Goal: Task Accomplishment & Management: Use online tool/utility

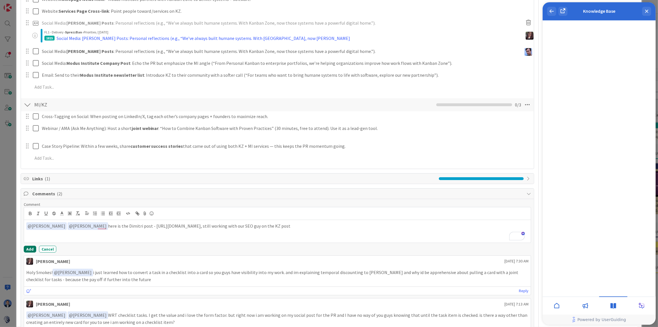
drag, startPoint x: 28, startPoint y: 248, endPoint x: 276, endPoint y: 225, distance: 249.5
click at [276, 225] on div "Comment ﻿ @ [PERSON_NAME] ﻿ ﻿ @ [PERSON_NAME] ﻿ here is the [PERSON_NAME] post …" at bounding box center [277, 227] width 507 height 51
click at [339, 226] on p "﻿ @ [PERSON_NAME] ﻿ ﻿ @ [PERSON_NAME] ﻿ here is the Dimitri post - [URL][DOMAIN…" at bounding box center [277, 226] width 502 height 8
click at [34, 246] on button "Add" at bounding box center [30, 248] width 12 height 7
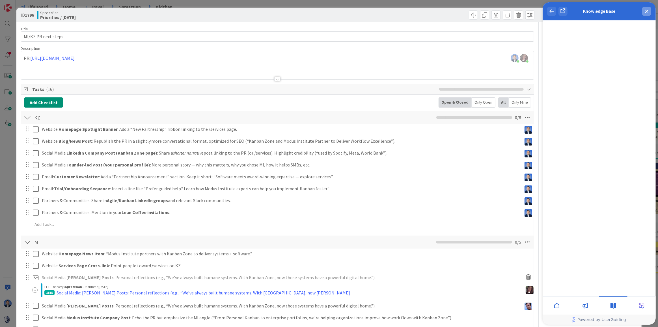
click at [645, 11] on icon "close resource center" at bounding box center [646, 11] width 3 height 3
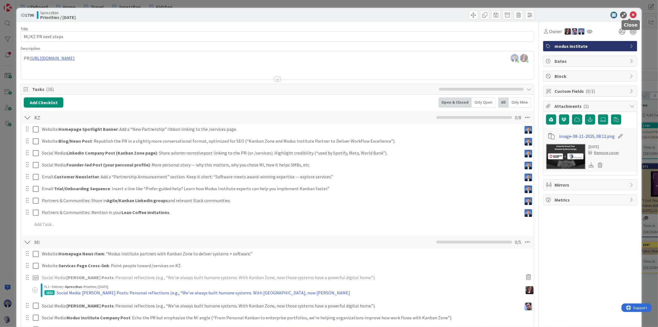
click at [630, 15] on icon at bounding box center [633, 15] width 7 height 7
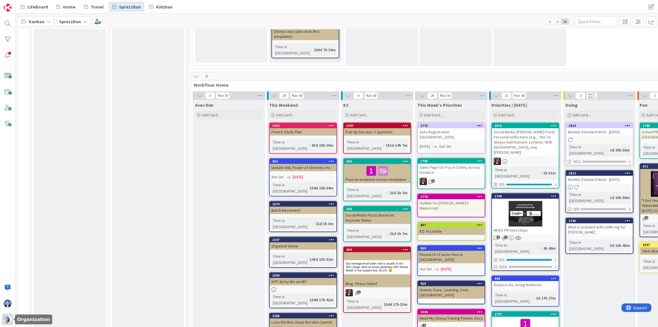
click at [4, 319] on img at bounding box center [8, 319] width 8 height 8
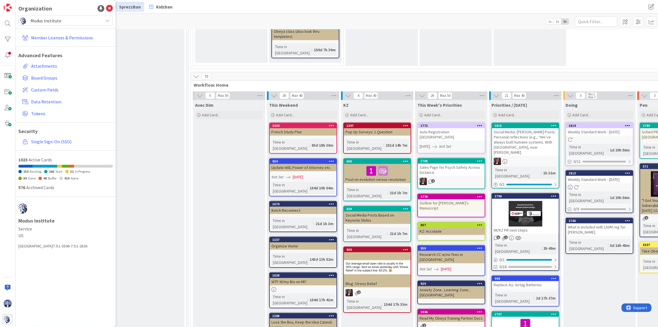
click at [47, 21] on span "Modus Institute" at bounding box center [66, 21] width 70 height 8
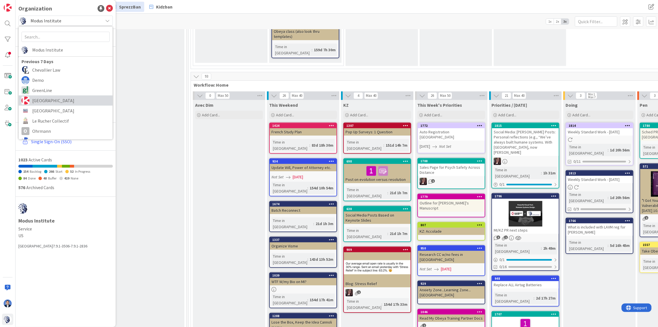
click at [50, 101] on span "[GEOGRAPHIC_DATA]" at bounding box center [70, 100] width 77 height 8
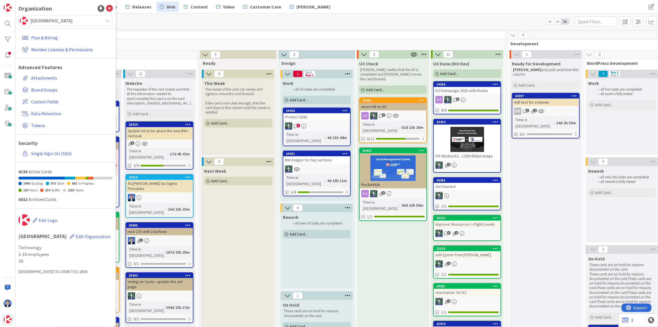
click at [321, 123] on div "4" at bounding box center [316, 125] width 67 height 7
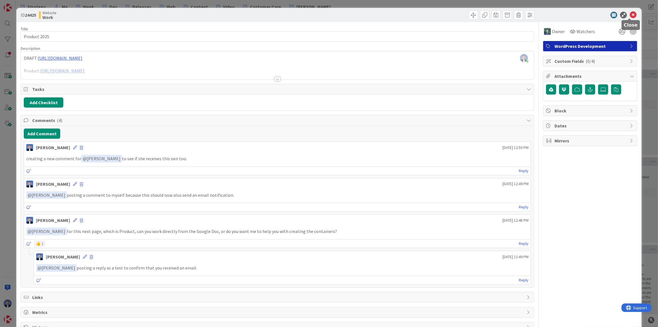
click at [633, 16] on div at bounding box center [587, 15] width 100 height 7
click at [630, 13] on icon at bounding box center [633, 15] width 7 height 7
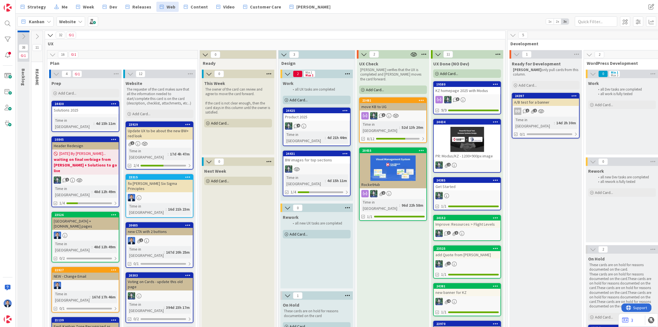
click at [140, 34] on div "32 1" at bounding box center [275, 35] width 460 height 8
click at [72, 23] on b "Website" at bounding box center [67, 22] width 17 height 6
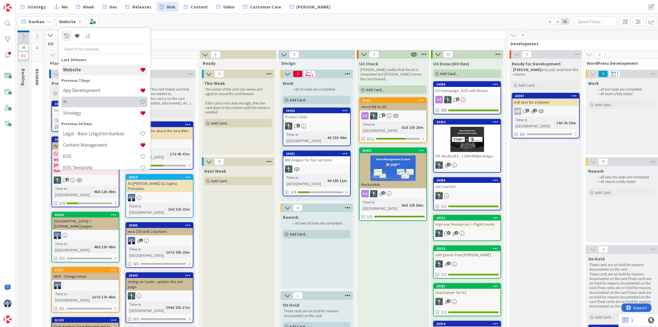
click at [77, 99] on h4 "AI" at bounding box center [101, 102] width 77 height 6
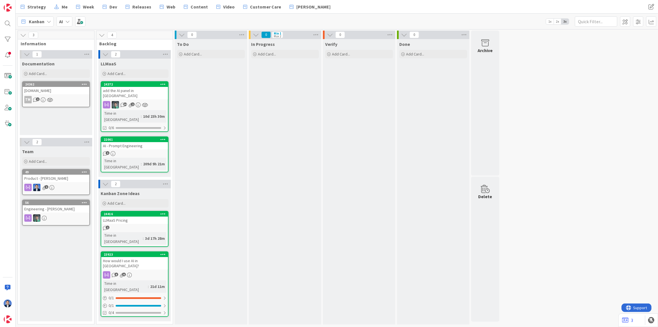
click at [66, 21] on icon at bounding box center [67, 21] width 5 height 5
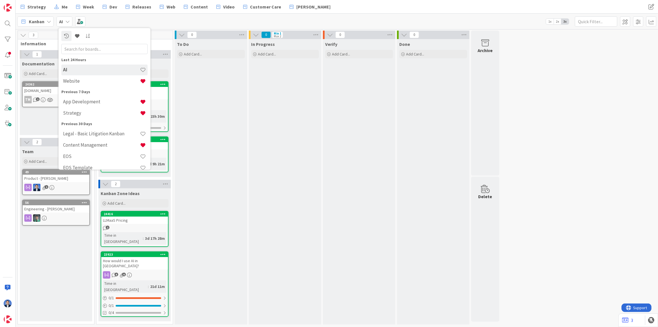
click at [93, 50] on input "text" at bounding box center [104, 49] width 86 height 10
click at [236, 85] on div "To Do Add Card..." at bounding box center [211, 181] width 72 height 285
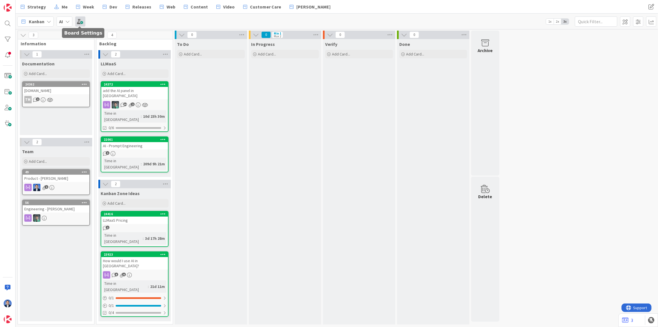
click at [83, 19] on span at bounding box center [80, 21] width 10 height 10
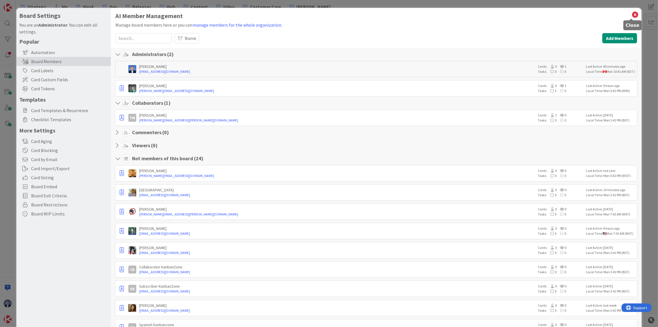
click at [631, 16] on icon at bounding box center [634, 15] width 7 height 8
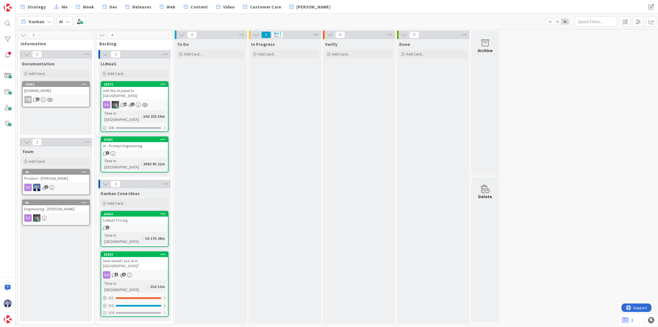
click at [68, 20] on icon at bounding box center [67, 21] width 5 height 5
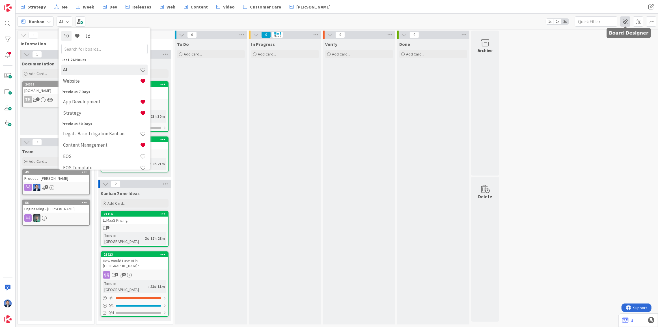
click at [628, 23] on span at bounding box center [625, 21] width 10 height 10
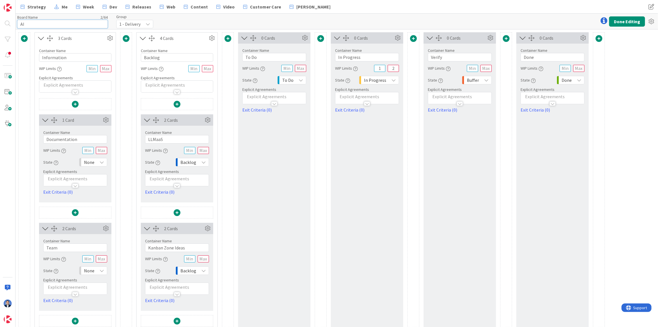
click at [65, 23] on input "AI" at bounding box center [62, 24] width 90 height 8
click at [28, 25] on input "AI LLM" at bounding box center [62, 24] width 90 height 8
click at [67, 24] on input "AI LLM" at bounding box center [62, 24] width 90 height 8
click at [29, 25] on input "AI LLM" at bounding box center [62, 24] width 90 height 8
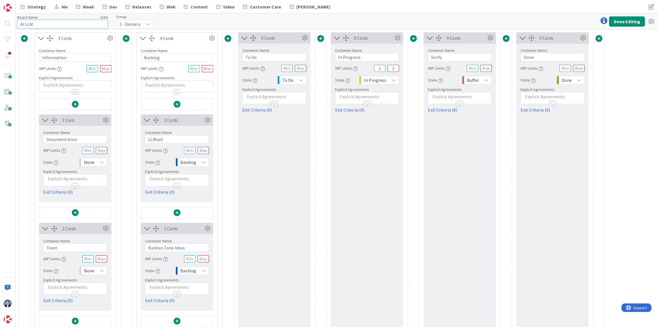
click at [29, 25] on input "AI LLM" at bounding box center [62, 24] width 90 height 8
type input "AI"
click at [623, 17] on button "Done Editing" at bounding box center [627, 21] width 36 height 10
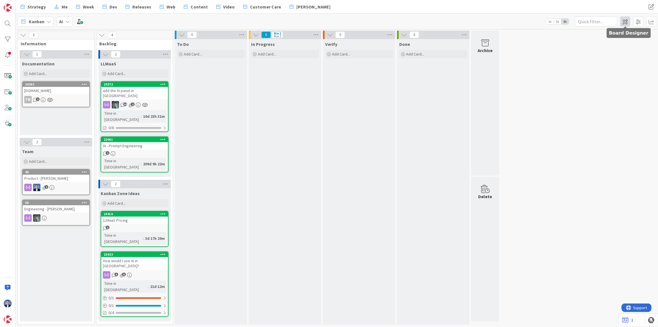
click at [626, 23] on span at bounding box center [625, 21] width 10 height 10
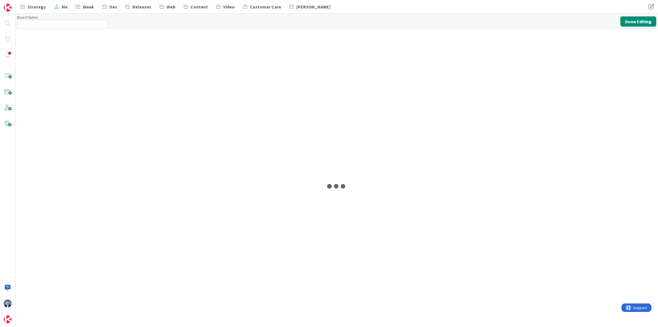
type input "AI"
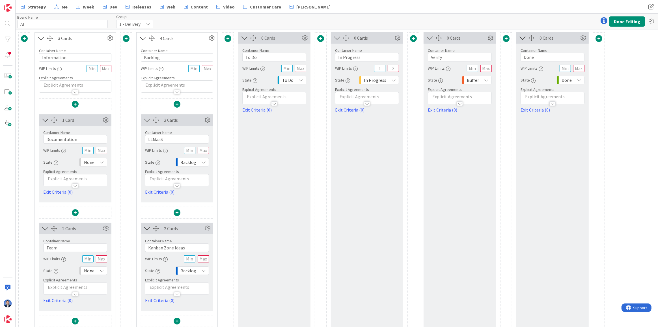
click at [226, 38] on span at bounding box center [227, 38] width 7 height 7
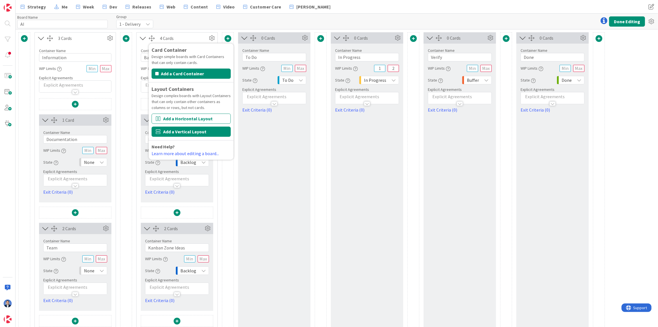
click at [175, 129] on button "Add a Vertical Layout" at bounding box center [191, 131] width 79 height 10
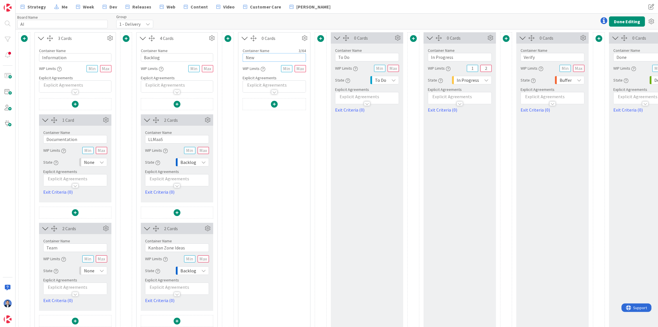
click at [252, 59] on input "New" at bounding box center [274, 57] width 63 height 8
click at [152, 140] on input "LLMaaS" at bounding box center [177, 139] width 64 height 8
click at [264, 57] on input "New" at bounding box center [274, 57] width 63 height 8
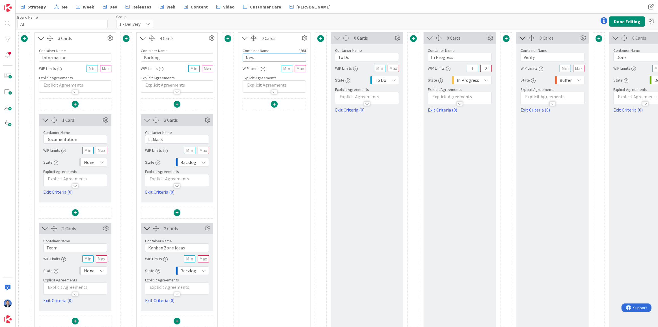
click at [264, 57] on input "New" at bounding box center [274, 57] width 63 height 8
paste input "LLMaaS"
type input "LLMaaS"
click at [256, 58] on input "LLMaaS" at bounding box center [274, 57] width 63 height 8
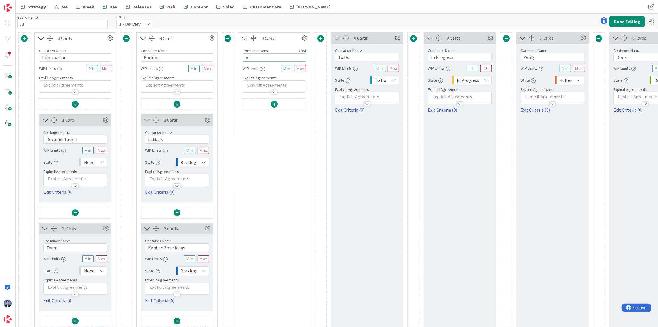
type input "AI"
click at [273, 101] on span at bounding box center [274, 104] width 7 height 7
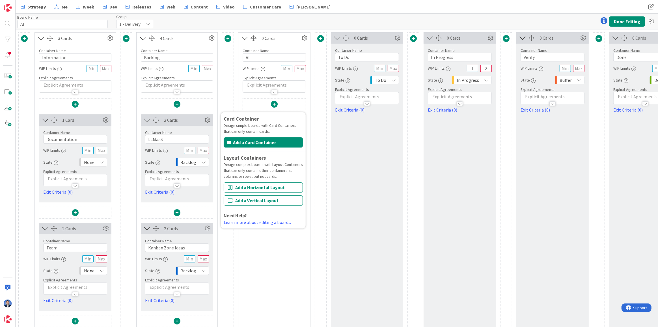
click at [249, 186] on button "Add a Horizontal Layout" at bounding box center [263, 187] width 79 height 10
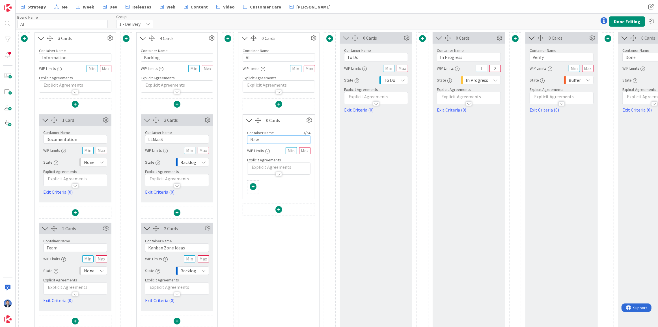
click at [264, 138] on input "New" at bounding box center [278, 139] width 63 height 8
paste input "LLMaaS"
click at [263, 138] on input "NewLLMaaS" at bounding box center [278, 139] width 63 height 8
paste input "text"
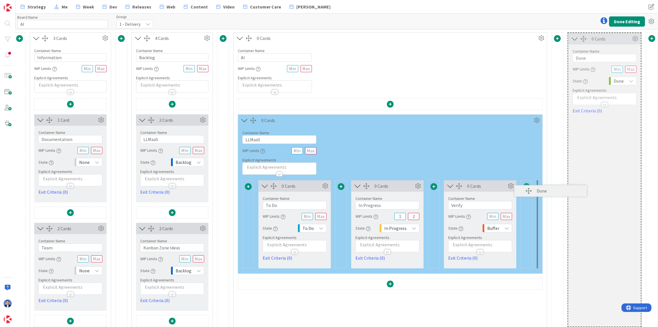
scroll to position [0, 3]
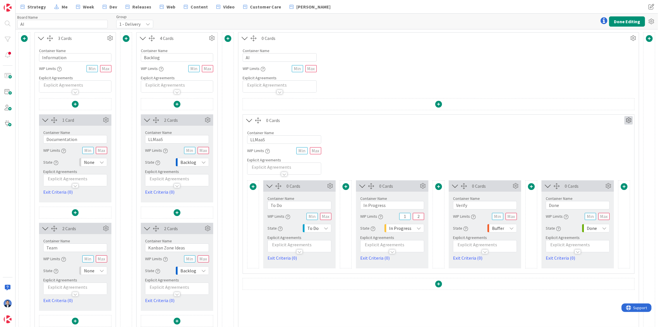
click at [624, 120] on icon at bounding box center [628, 120] width 8 height 8
click at [591, 161] on link "Duplicate this Container" at bounding box center [594, 160] width 76 height 8
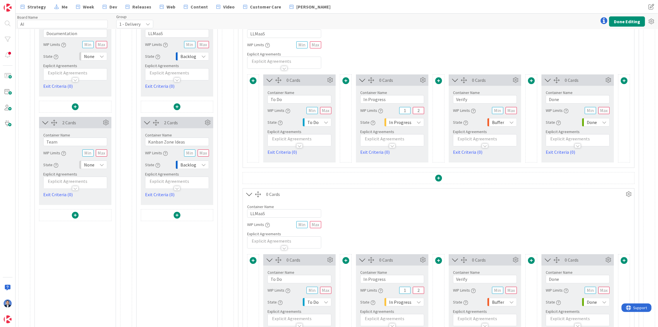
scroll to position [97, 3]
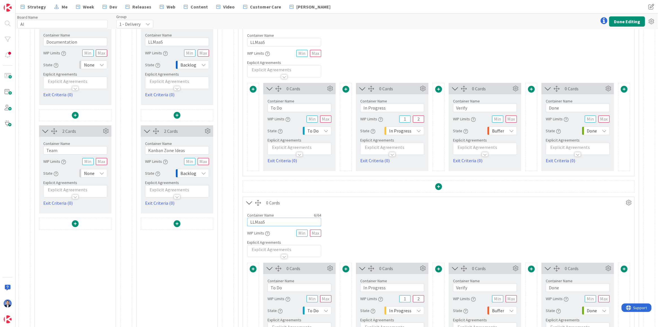
click at [264, 224] on input "LLMaaS" at bounding box center [284, 221] width 74 height 8
drag, startPoint x: 247, startPoint y: 41, endPoint x: 258, endPoint y: 38, distance: 11.5
click at [247, 41] on input "LLMaaS" at bounding box center [284, 42] width 74 height 8
click at [290, 37] on div "Container Name 9 / 64" at bounding box center [284, 35] width 74 height 5
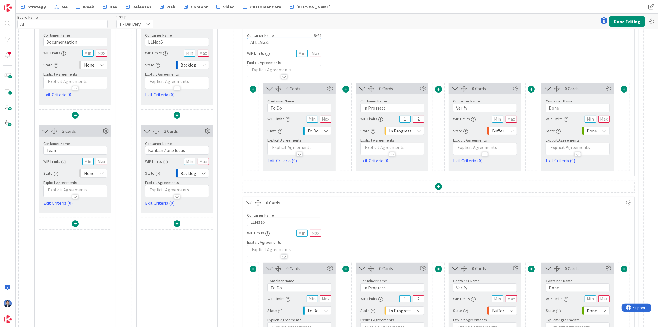
click at [288, 43] on input "AI LLMaaS" at bounding box center [284, 42] width 74 height 8
type input "AI LLMaaS with [PERSON_NAME]"
click at [258, 223] on input "LLMaaS" at bounding box center [284, 221] width 74 height 8
type input "AI Admin with"
